Goal: Information Seeking & Learning: Learn about a topic

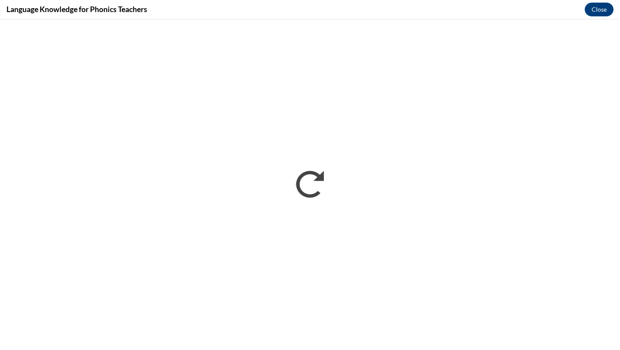
scroll to position [483, 0]
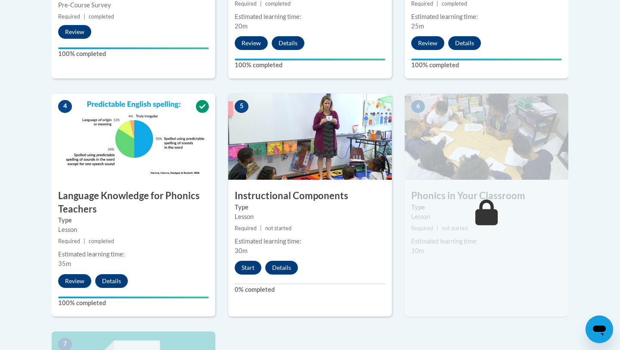
scroll to position [425, 0]
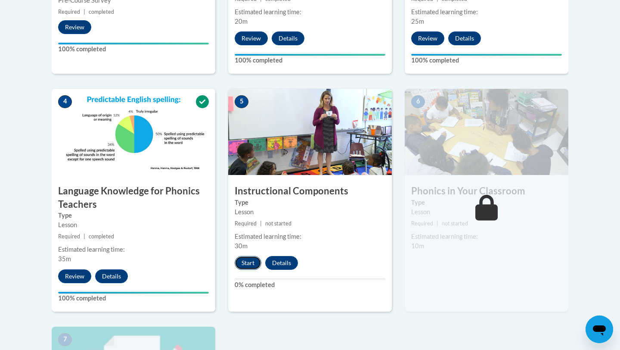
click at [244, 265] on button "Start" at bounding box center [248, 263] width 27 height 14
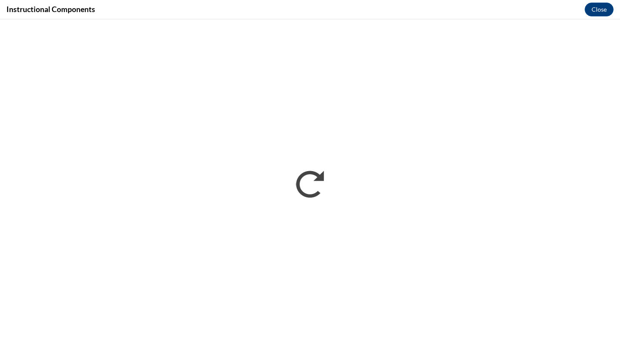
scroll to position [0, 0]
